Goal: Task Accomplishment & Management: Use online tool/utility

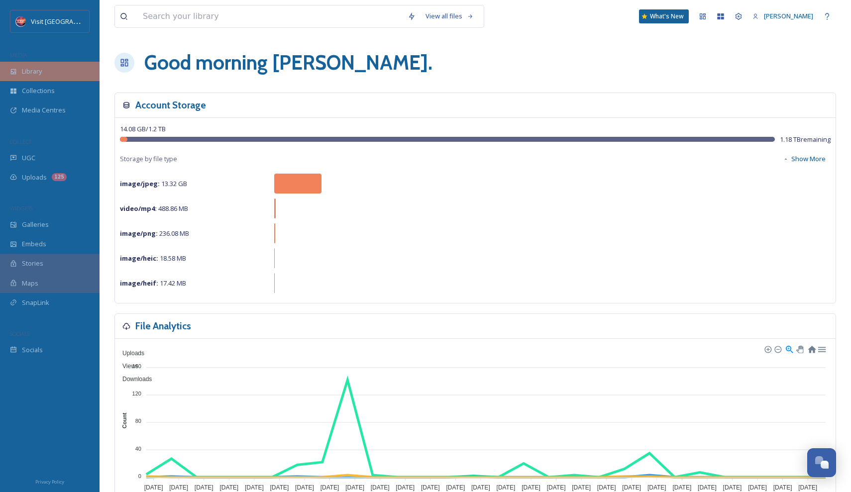
click at [64, 69] on div "Library" at bounding box center [49, 71] width 99 height 19
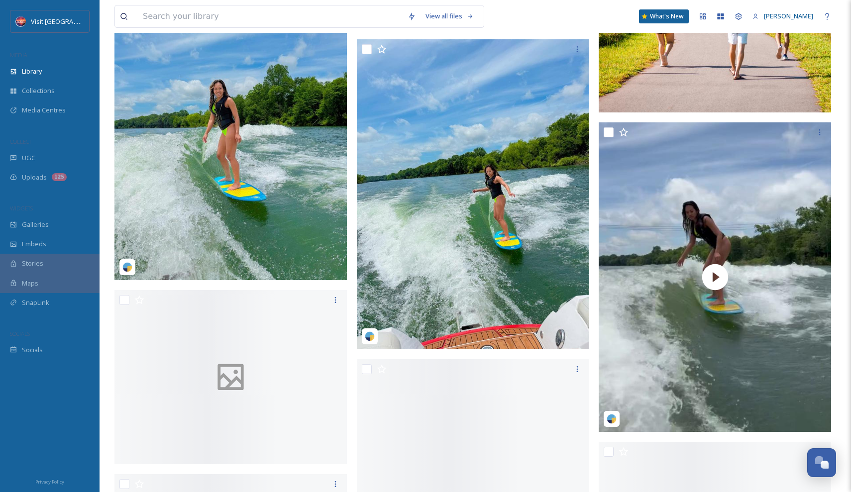
scroll to position [4099, 0]
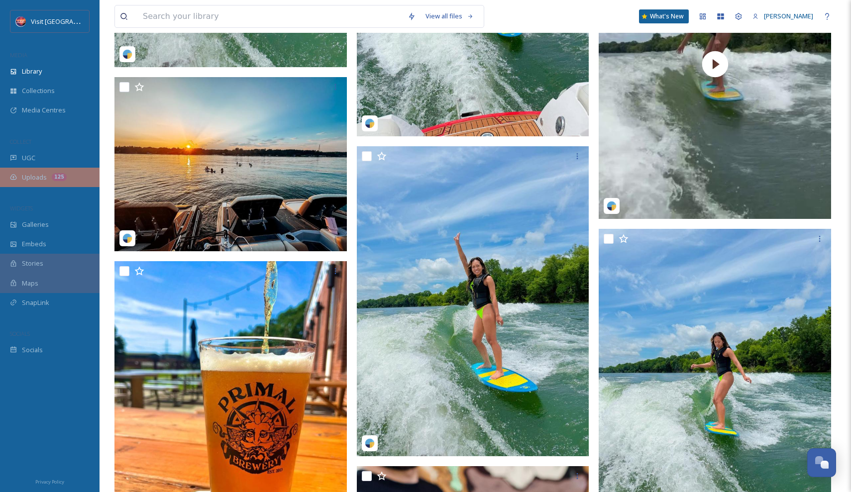
click at [36, 175] on span "Uploads" at bounding box center [34, 177] width 25 height 9
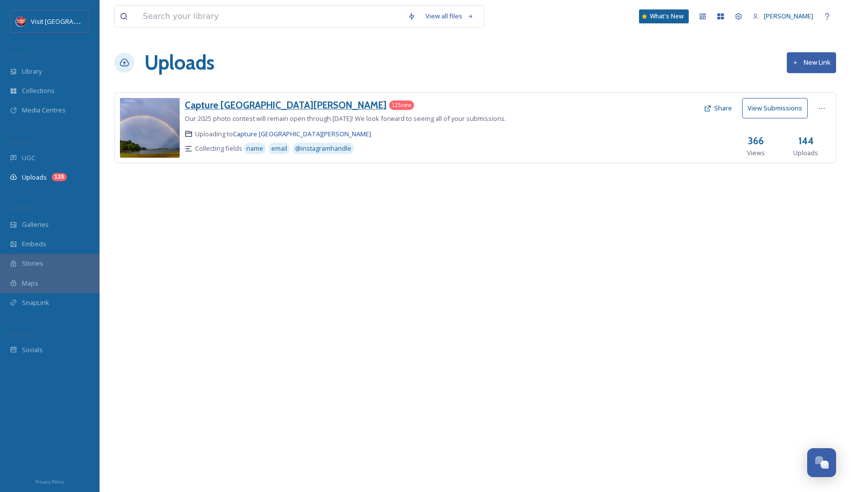
click at [241, 104] on h3 "Capture [GEOGRAPHIC_DATA][PERSON_NAME]" at bounding box center [286, 105] width 202 height 12
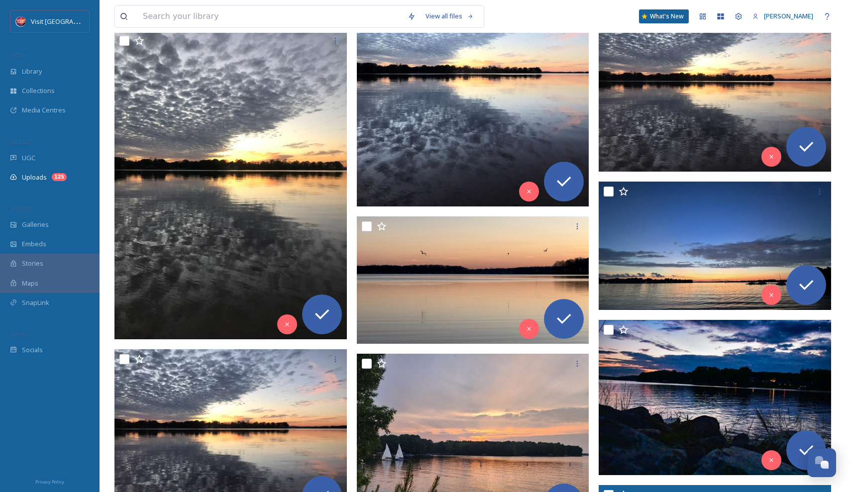
scroll to position [657, 0]
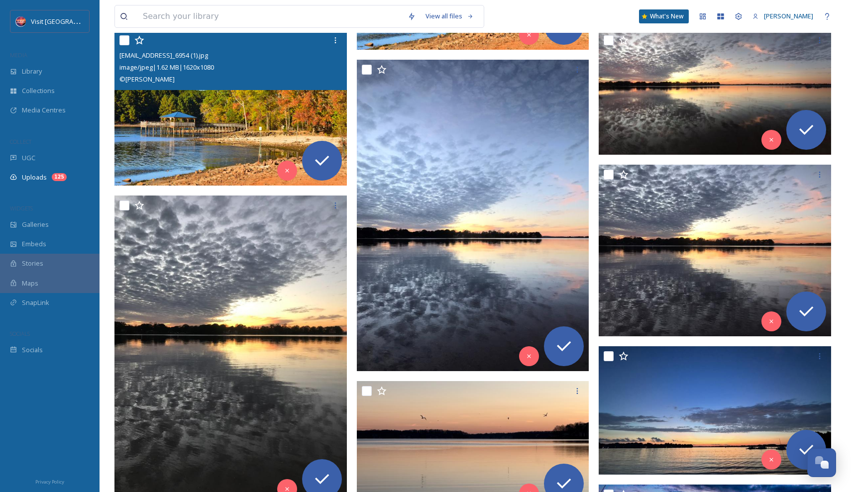
click at [257, 124] on img at bounding box center [230, 107] width 232 height 155
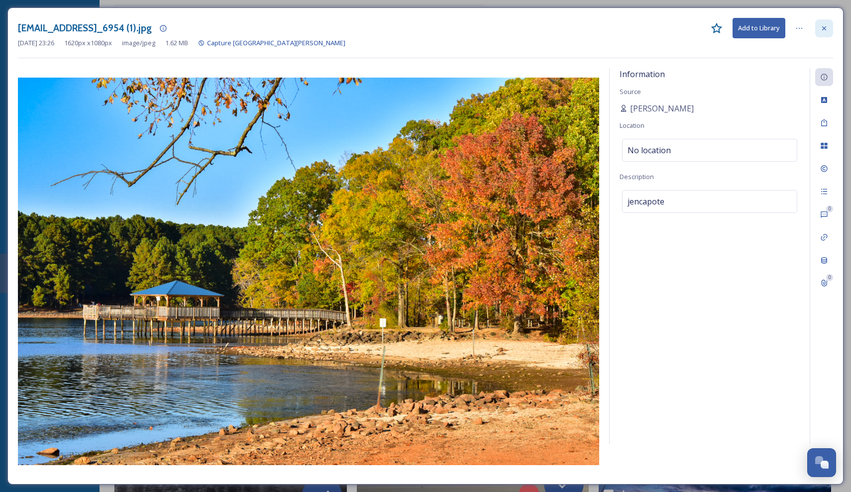
click at [830, 23] on div at bounding box center [824, 28] width 18 height 18
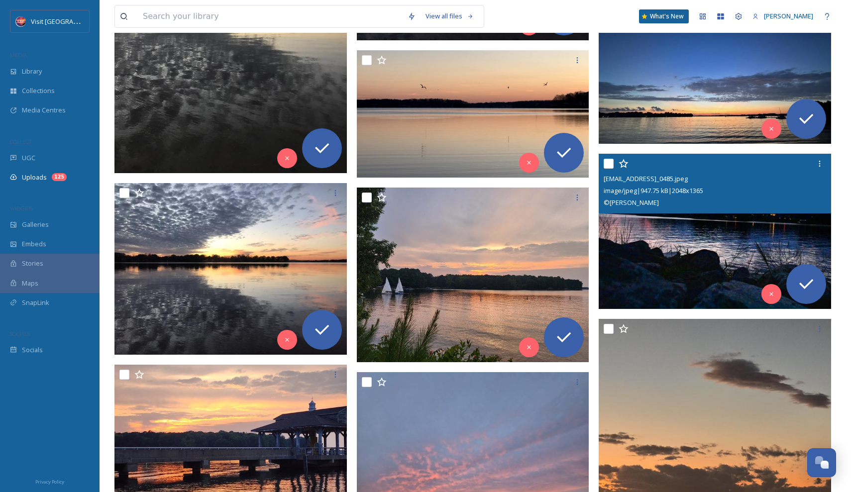
scroll to position [988, 0]
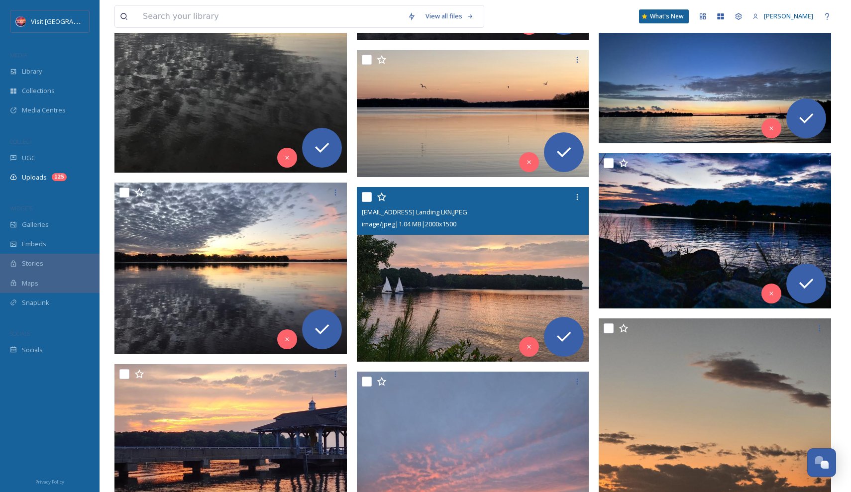
click at [513, 290] on img at bounding box center [473, 274] width 232 height 174
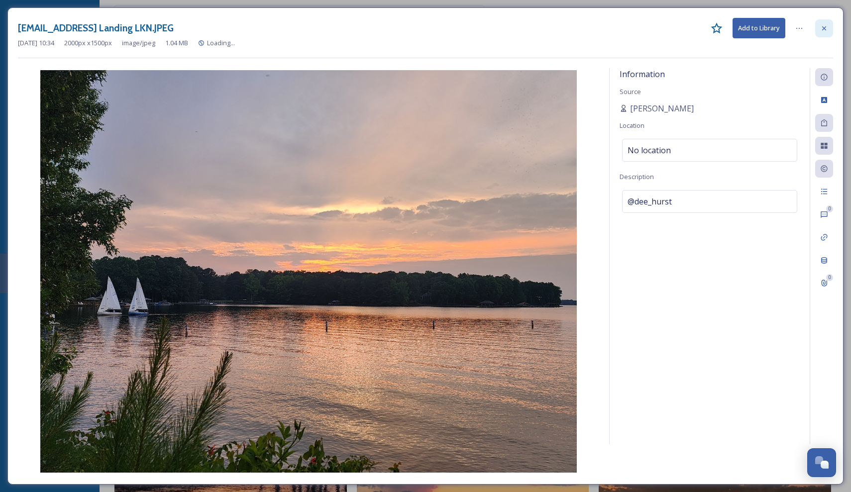
click at [828, 25] on div at bounding box center [824, 28] width 18 height 18
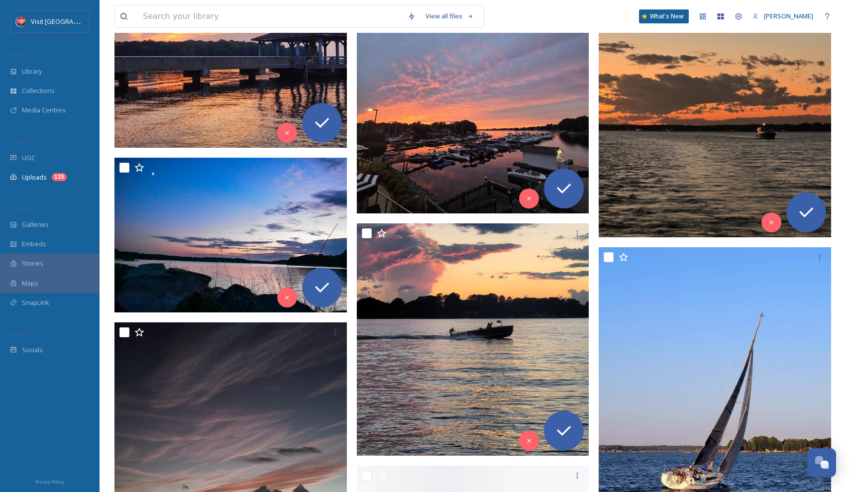
scroll to position [1390, 0]
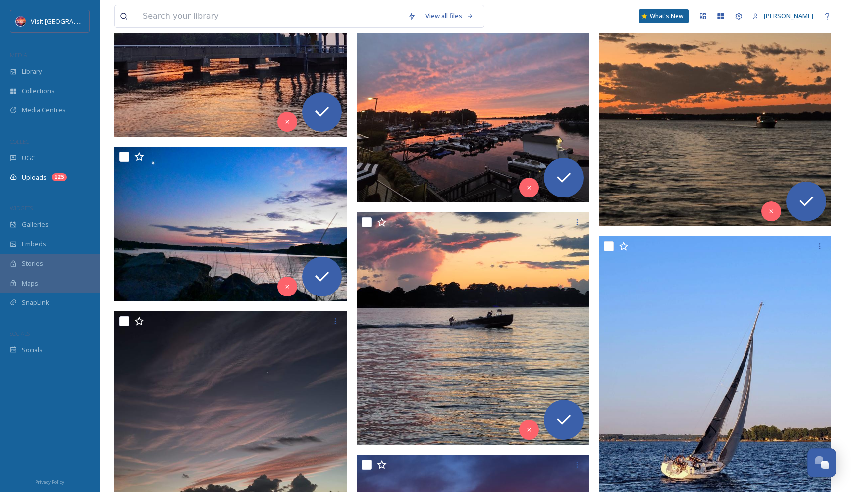
click at [490, 173] on img at bounding box center [473, 86] width 232 height 232
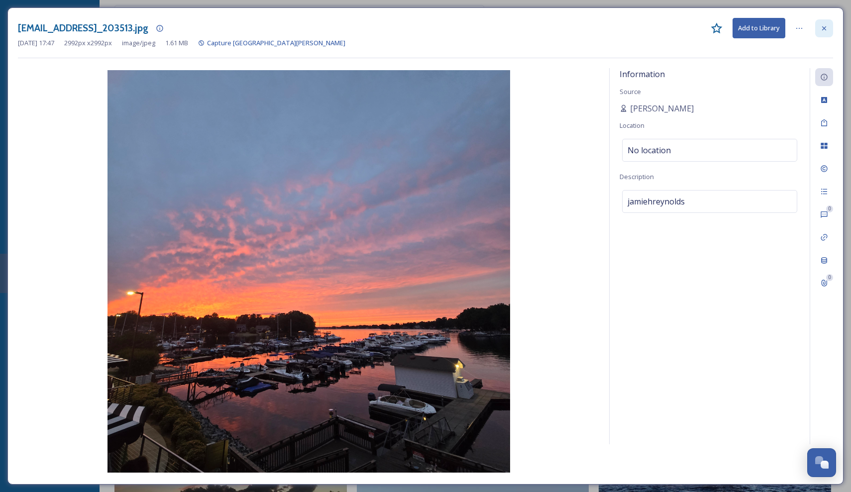
click at [824, 31] on icon at bounding box center [824, 28] width 8 height 8
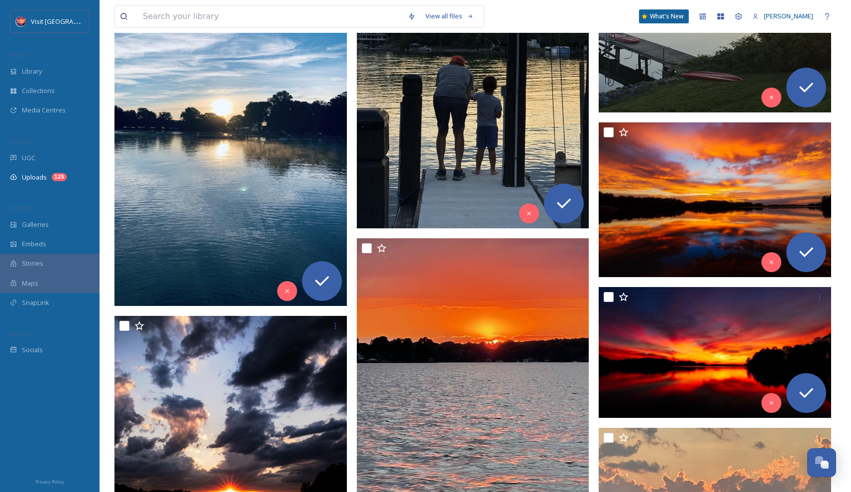
scroll to position [5392, 0]
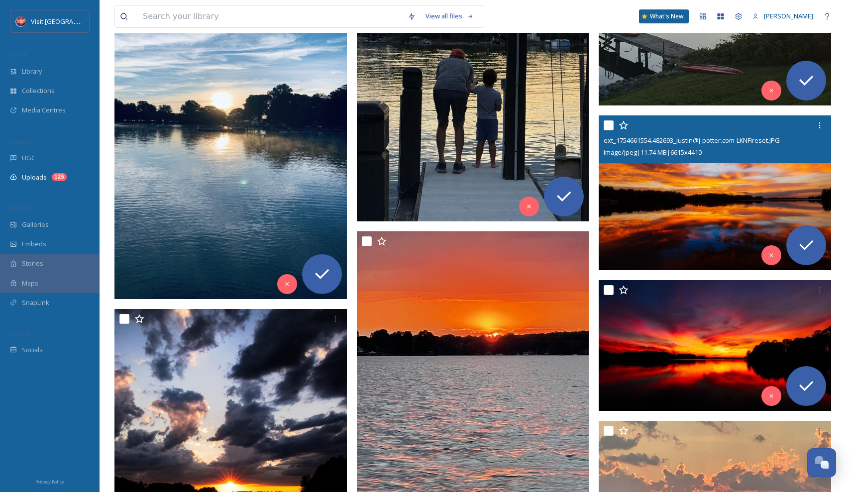
click at [692, 206] on img at bounding box center [714, 192] width 232 height 155
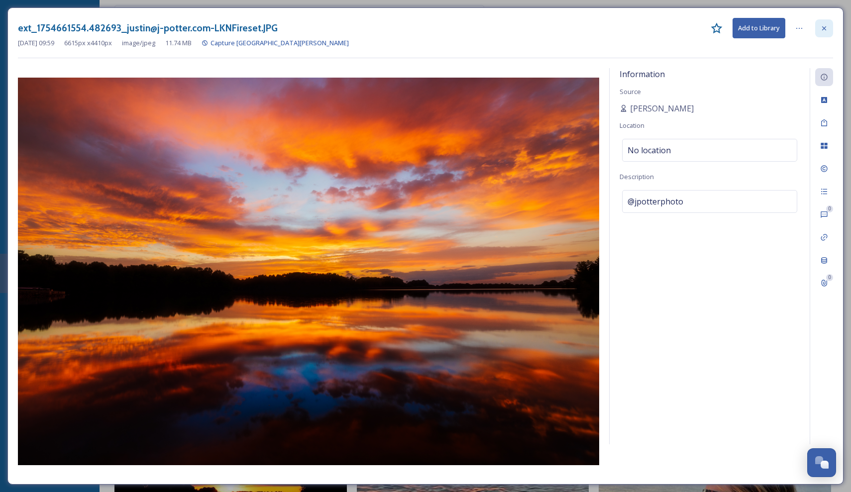
click at [819, 28] on div at bounding box center [824, 28] width 18 height 18
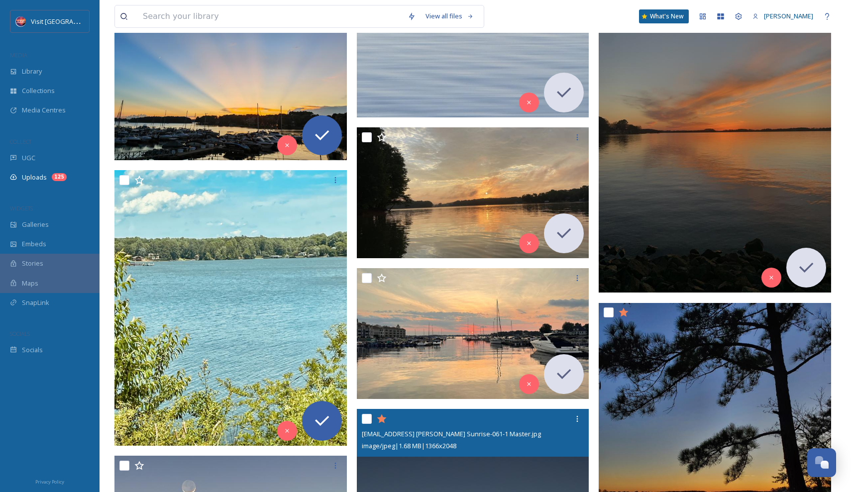
scroll to position [10094, 0]
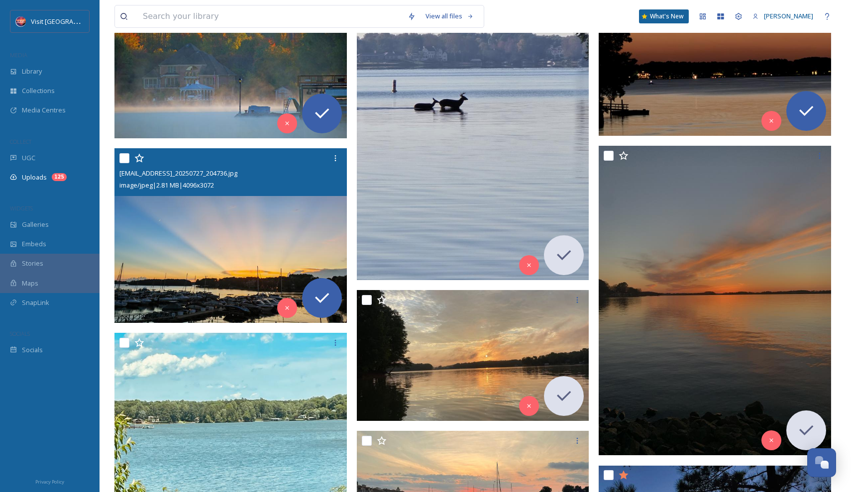
click at [293, 234] on img at bounding box center [230, 235] width 232 height 174
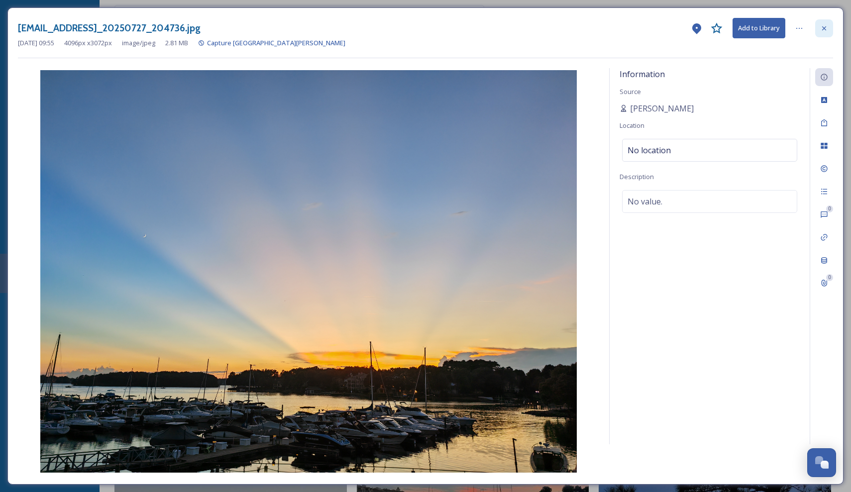
click at [827, 30] on icon at bounding box center [824, 28] width 8 height 8
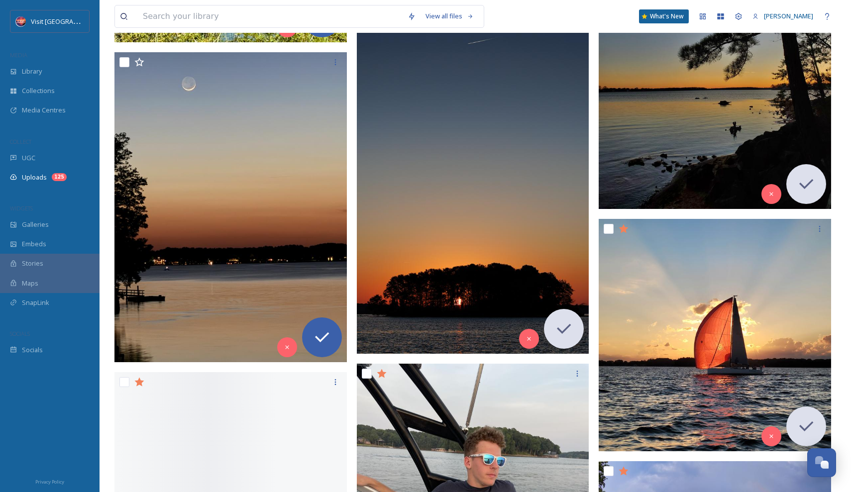
scroll to position [10683, 0]
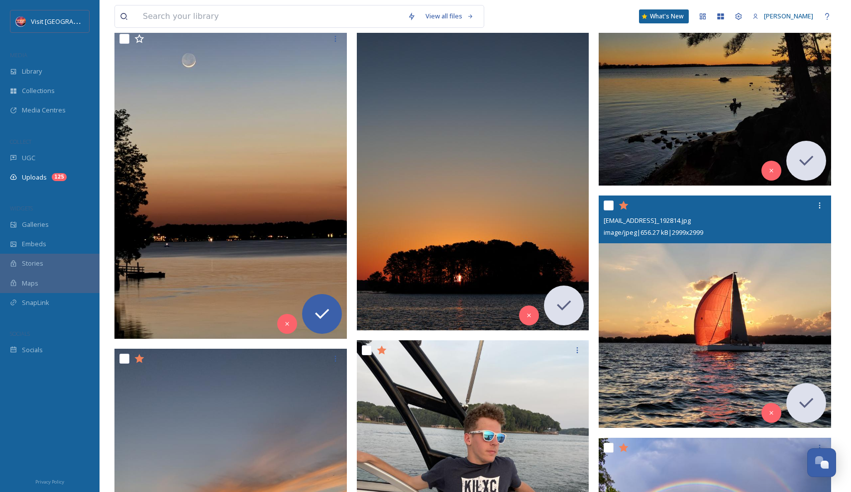
click at [672, 299] on img at bounding box center [714, 311] width 232 height 232
